Goal: Use online tool/utility: Utilize a website feature to perform a specific function

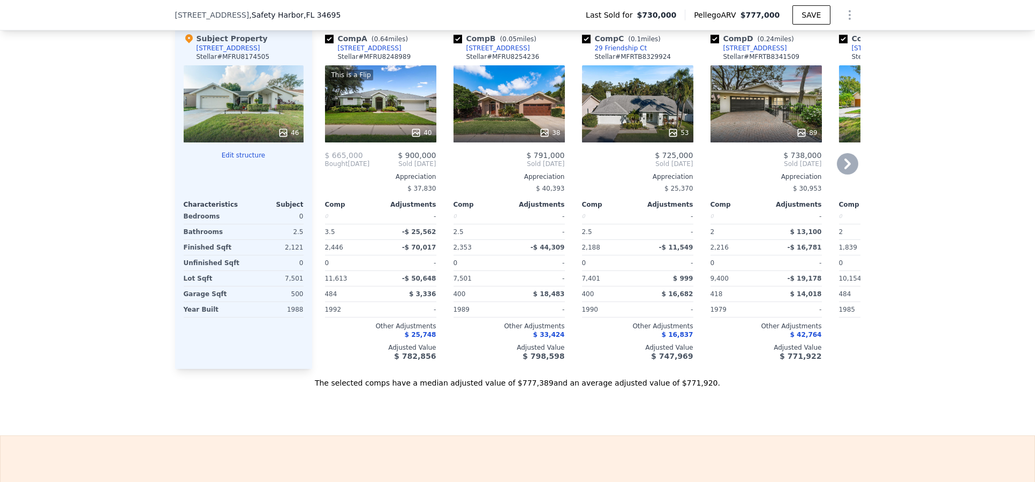
scroll to position [1130, 0]
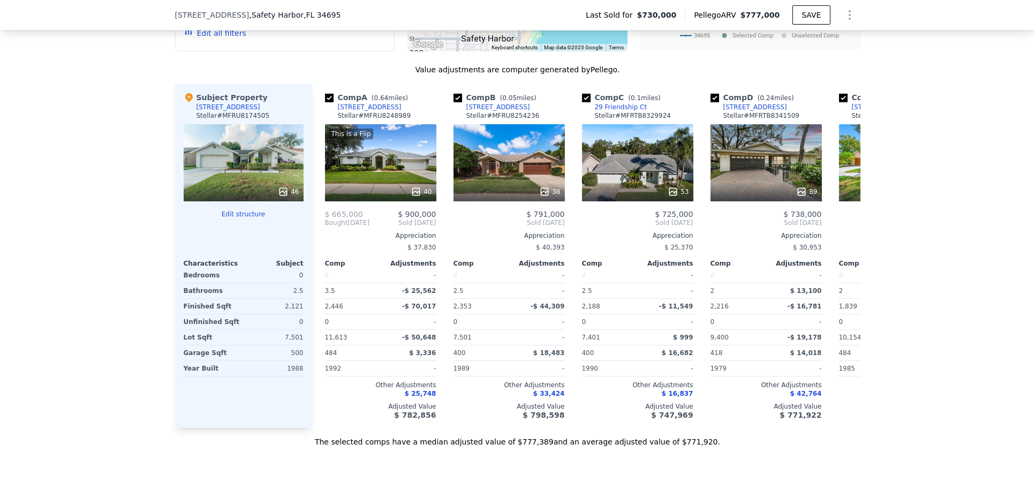
drag, startPoint x: 379, startPoint y: 445, endPoint x: 398, endPoint y: 448, distance: 18.9
click at [398, 447] on div "The selected comps have a median adjusted value of $777,389 and an average adju…" at bounding box center [517, 437] width 685 height 19
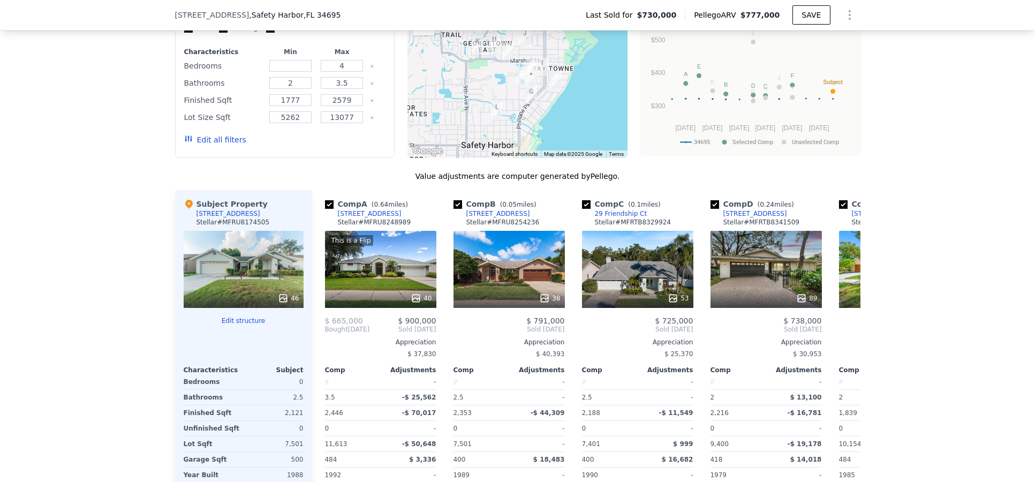
scroll to position [1189, 0]
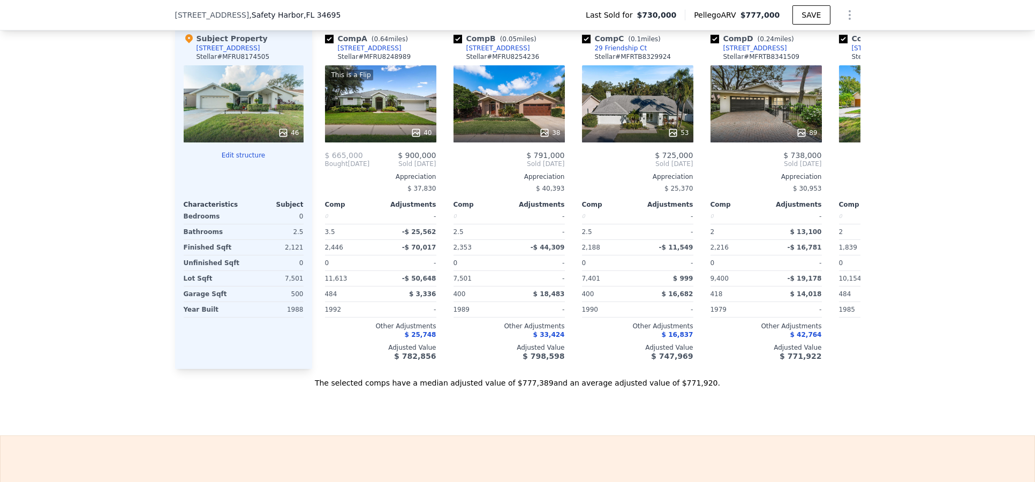
click at [252, 168] on div at bounding box center [244, 164] width 120 height 9
click at [252, 160] on button "Edit structure" at bounding box center [244, 155] width 120 height 9
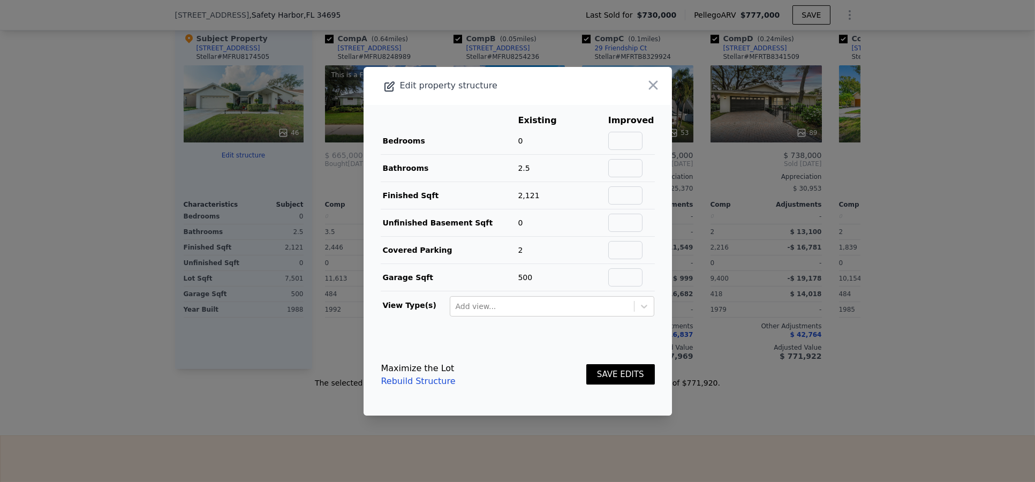
click at [523, 134] on td "0" at bounding box center [546, 140] width 56 height 27
click at [632, 133] on input "text" at bounding box center [625, 141] width 34 height 18
type input "4"
click at [583, 152] on td at bounding box center [591, 140] width 34 height 27
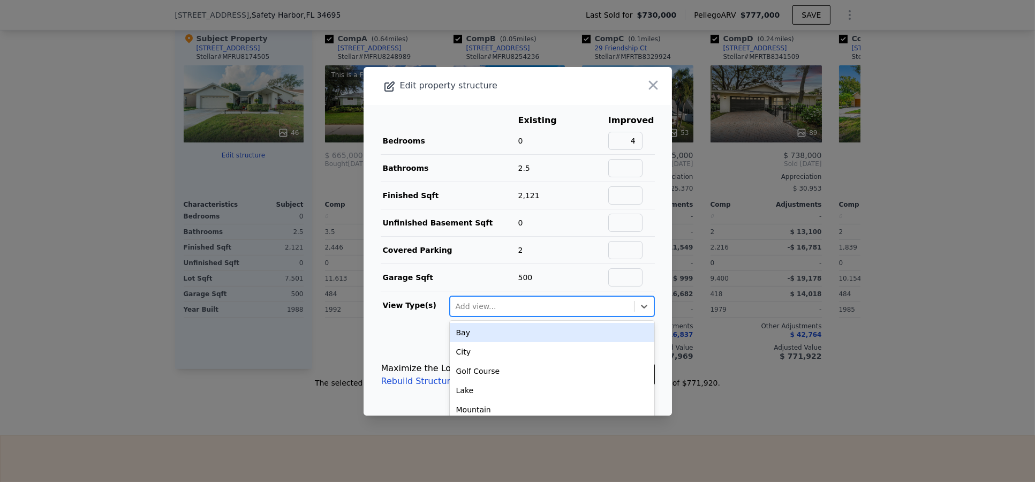
click at [536, 309] on div at bounding box center [542, 306] width 173 height 13
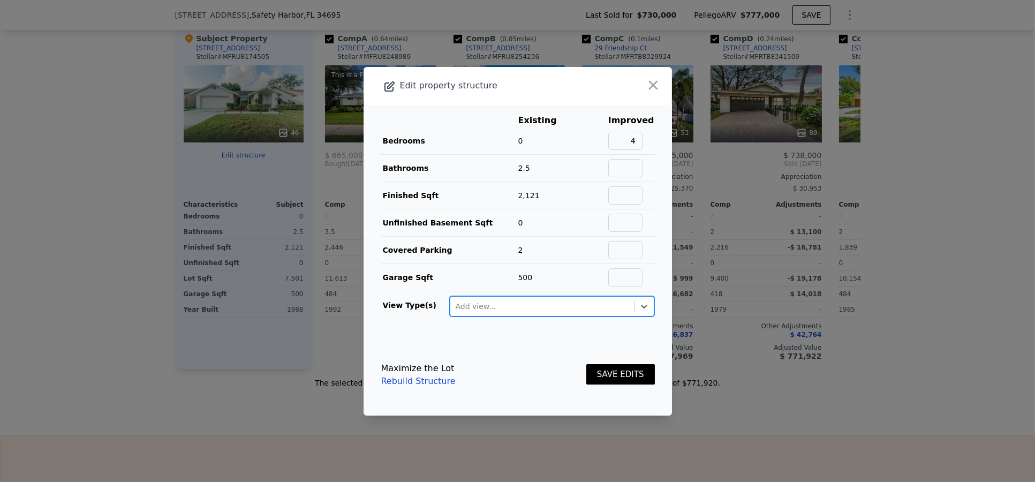
click at [534, 310] on div at bounding box center [542, 306] width 173 height 13
click at [538, 345] on footer "Maximize the Lot Rebuild Structure SAVE EDITS" at bounding box center [518, 374] width 308 height 81
click at [589, 369] on button "SAVE EDITS" at bounding box center [620, 374] width 69 height 21
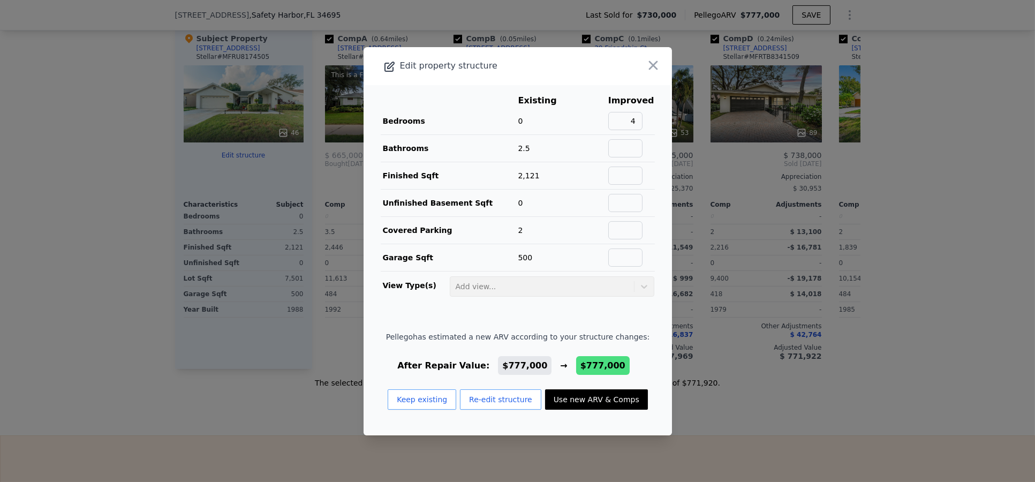
click at [561, 399] on button "Use new ARV & Comps" at bounding box center [596, 399] width 103 height 20
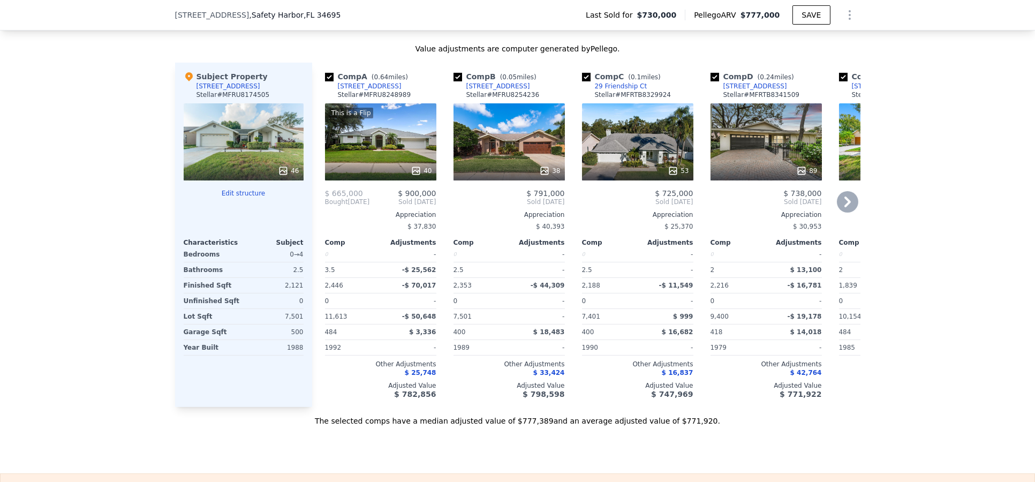
scroll to position [1130, 0]
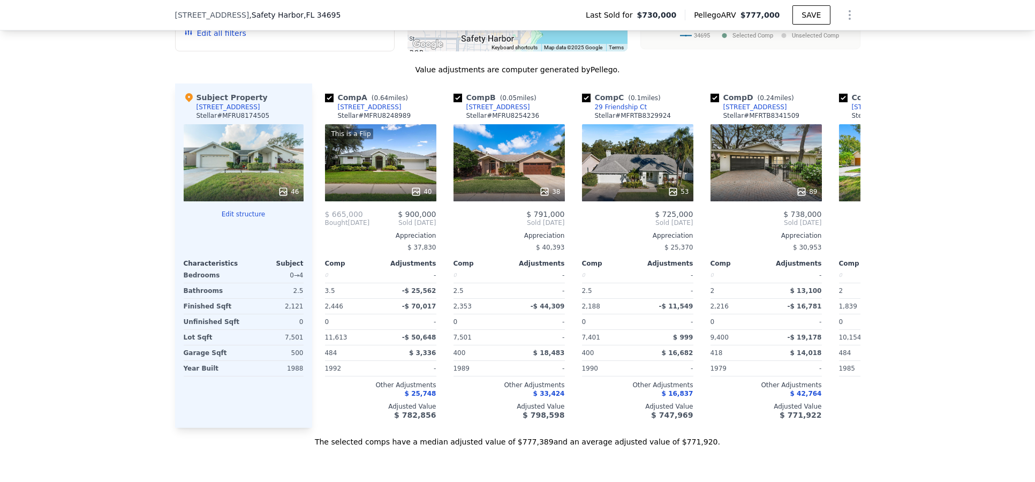
click at [238, 218] on button "Edit structure" at bounding box center [244, 214] width 120 height 9
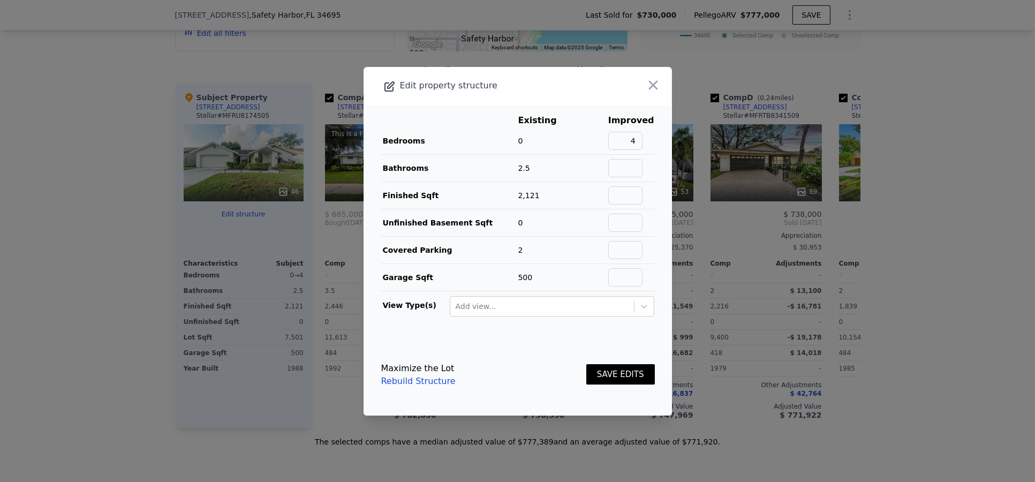
click at [604, 374] on button "SAVE EDITS" at bounding box center [620, 374] width 69 height 21
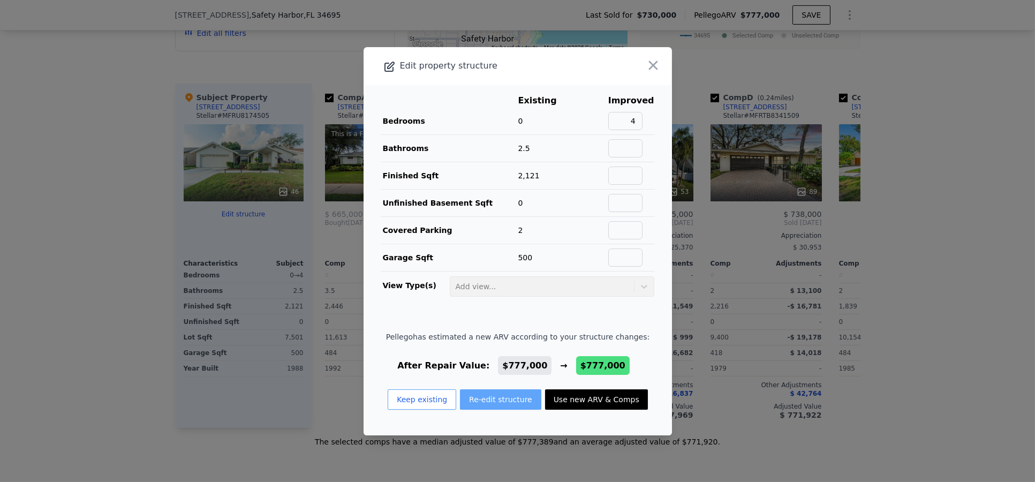
click at [499, 397] on button "Re-edit structure" at bounding box center [500, 399] width 81 height 20
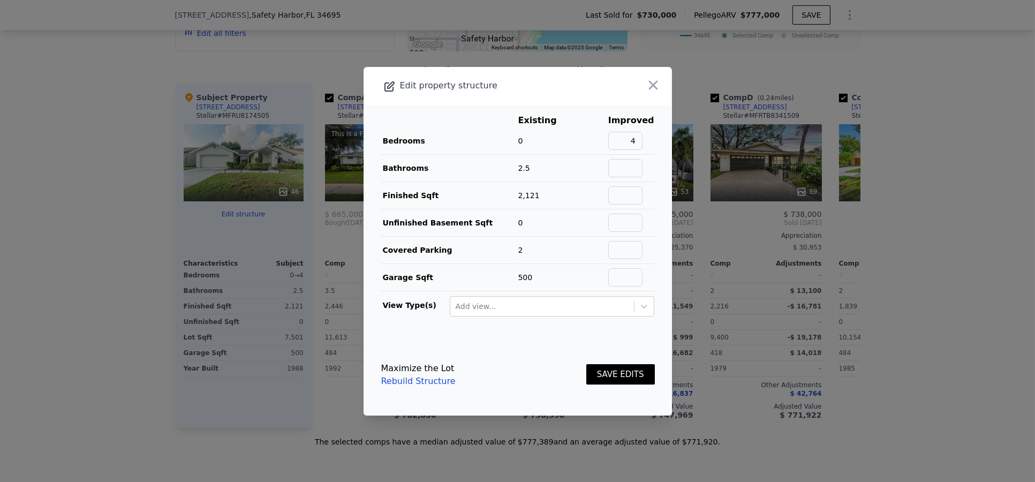
click at [622, 377] on button "SAVE EDITS" at bounding box center [620, 374] width 69 height 21
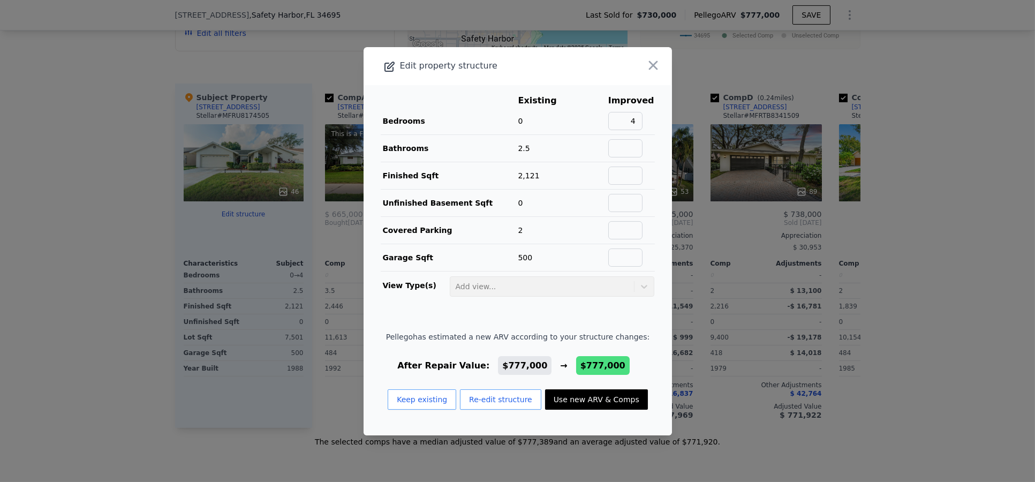
click at [606, 404] on button "Use new ARV & Comps" at bounding box center [596, 399] width 103 height 20
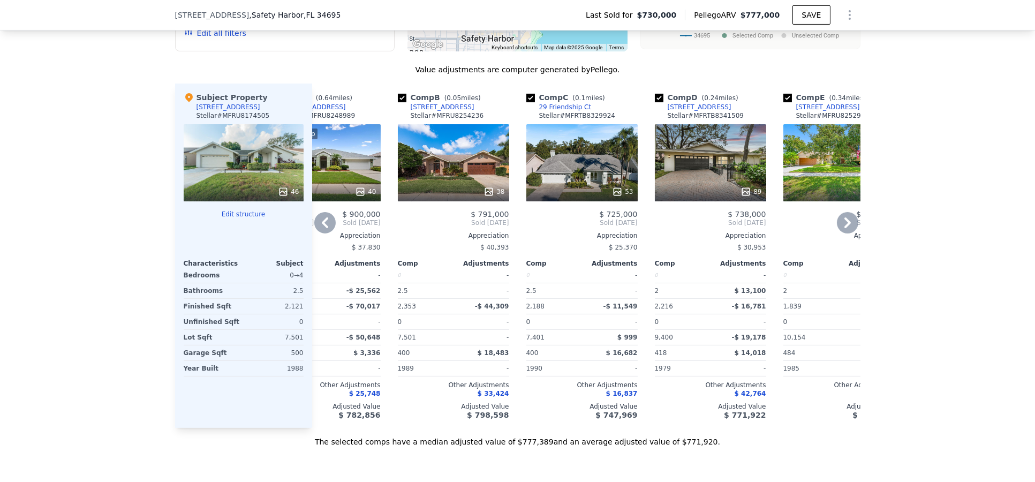
scroll to position [0, 0]
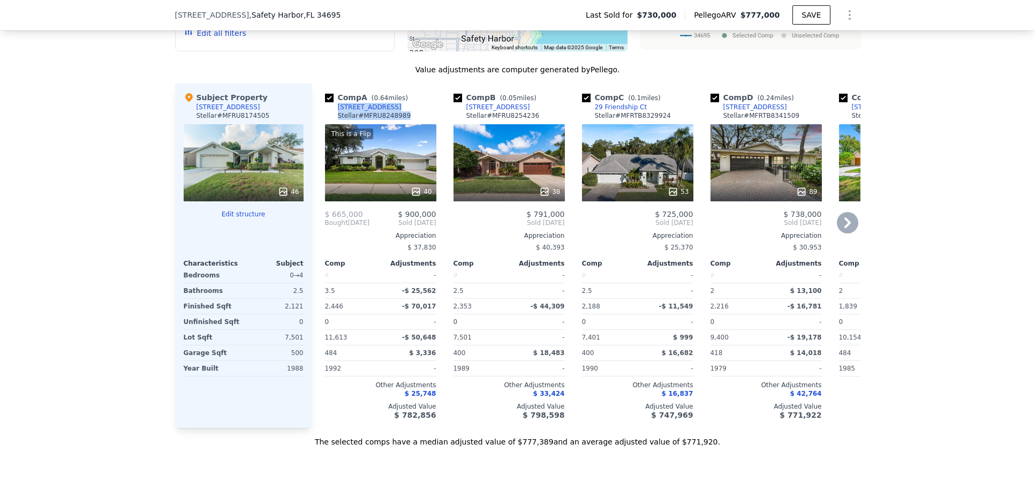
drag, startPoint x: 400, startPoint y: 120, endPoint x: 330, endPoint y: 113, distance: 70.0
click at [330, 113] on div "Comp A ( 0.64 miles) 204 Water View Ct Stellar # MFRU8248989" at bounding box center [380, 108] width 111 height 32
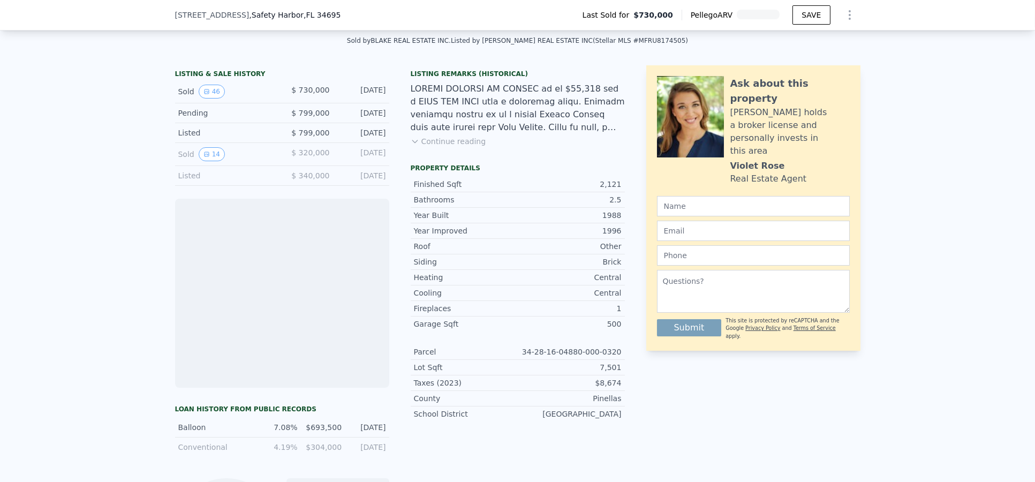
scroll to position [412, 0]
